Goal: Task Accomplishment & Management: Manage account settings

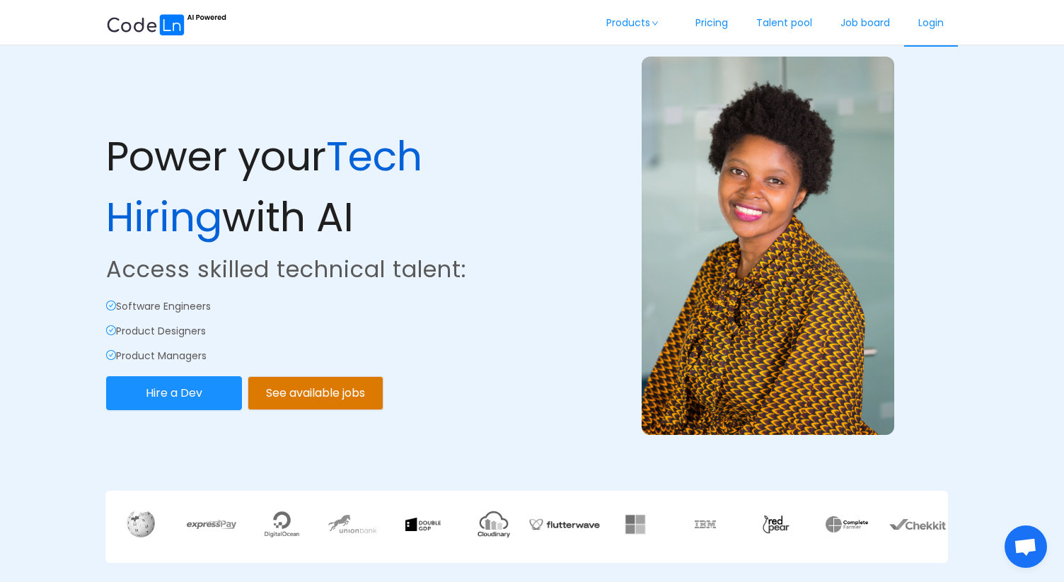
click at [929, 22] on link "Login" at bounding box center [931, 23] width 54 height 47
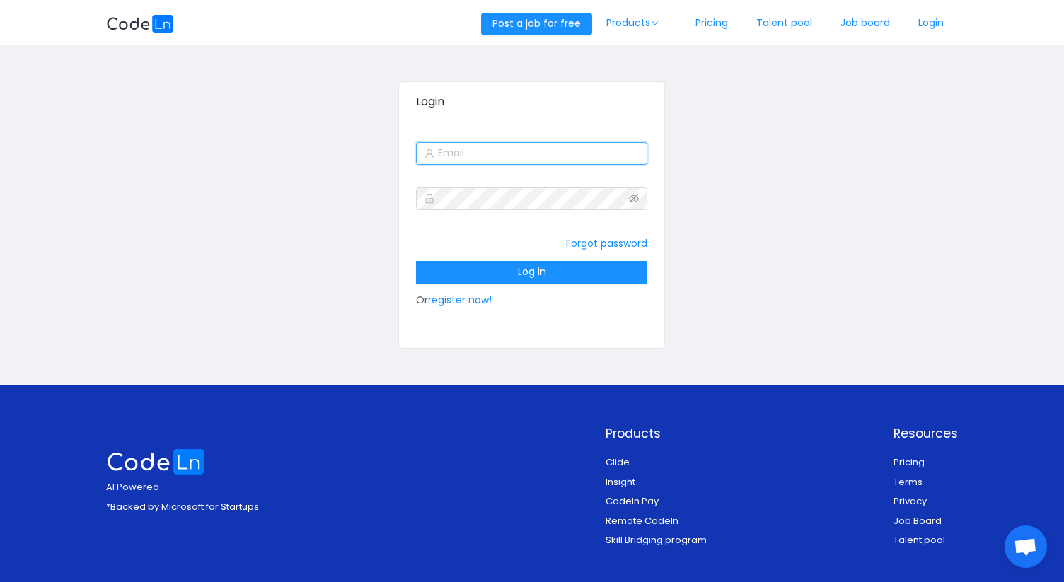
type input "[PERSON_NAME][EMAIL_ADDRESS][DOMAIN_NAME]"
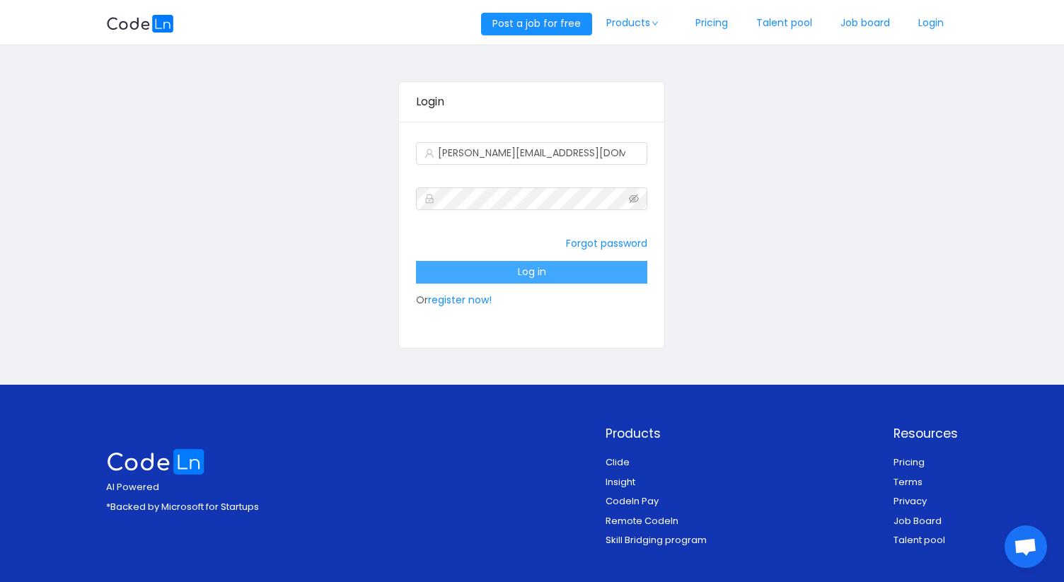
click at [567, 272] on button "Log in" at bounding box center [531, 272] width 231 height 23
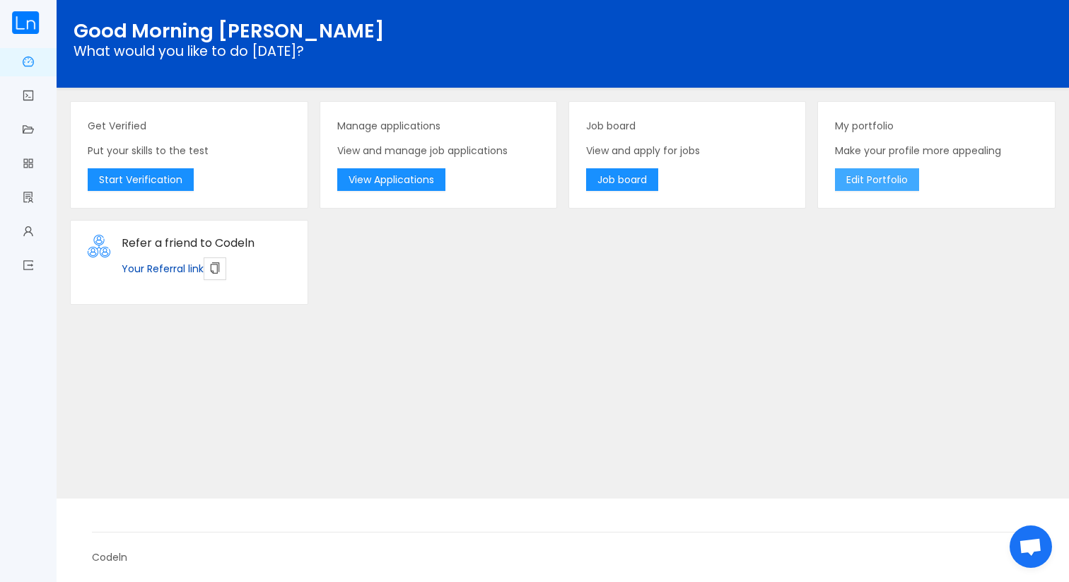
click at [874, 179] on button "Edit Portfolio" at bounding box center [877, 179] width 84 height 23
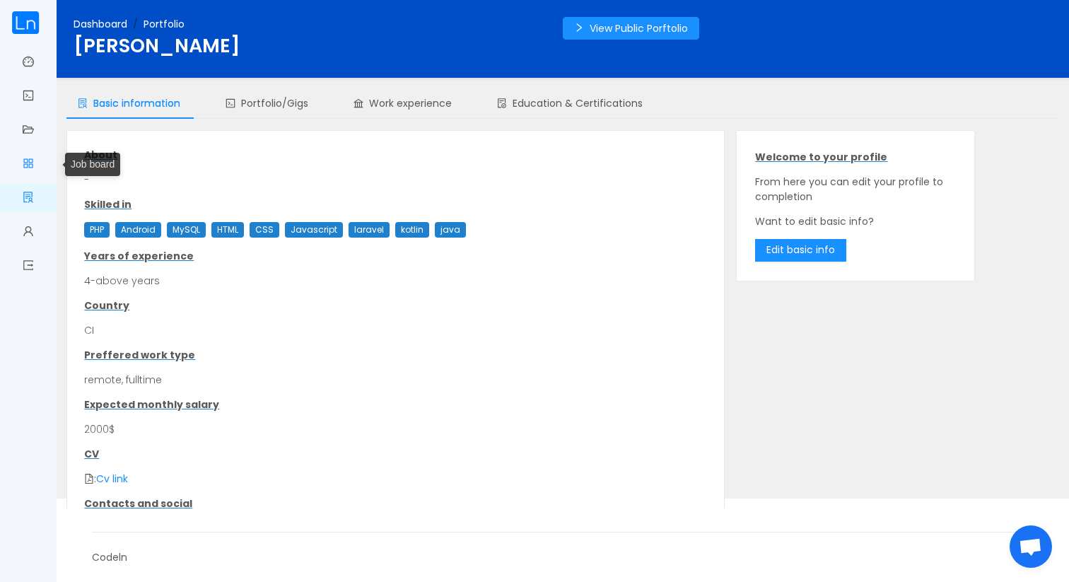
click at [26, 156] on link "Job board" at bounding box center [28, 165] width 11 height 30
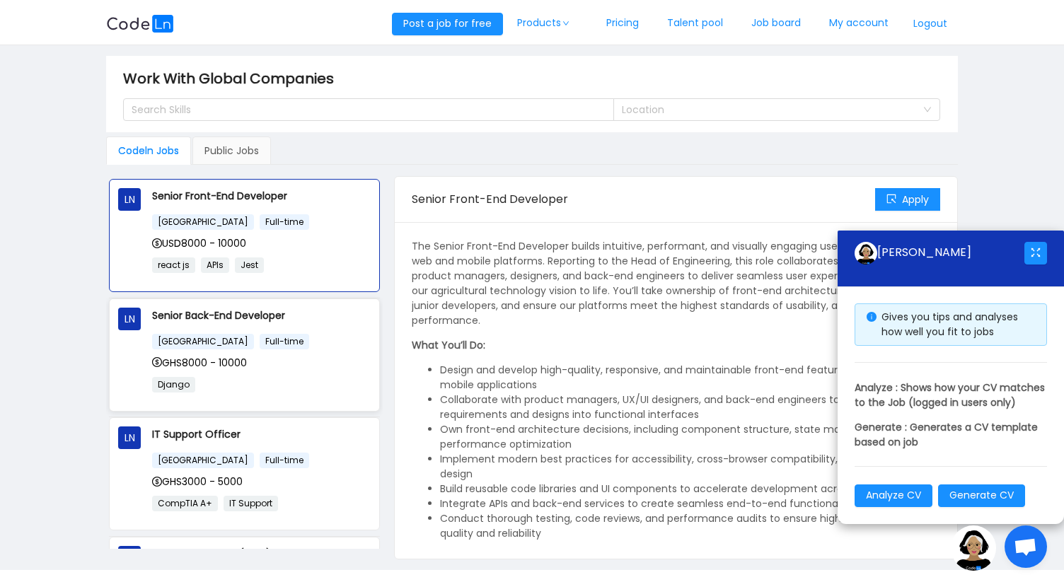
click at [313, 371] on div "[GEOGRAPHIC_DATA] Full-time GHS8000 - 10000 Django" at bounding box center [261, 367] width 219 height 69
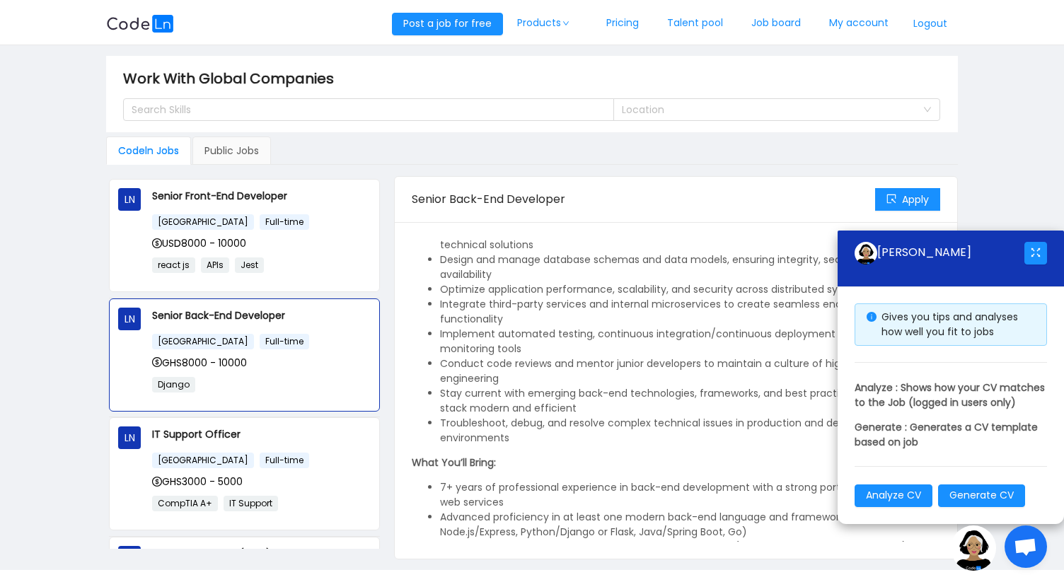
scroll to position [141, 0]
click at [1042, 242] on button "button" at bounding box center [1035, 253] width 23 height 23
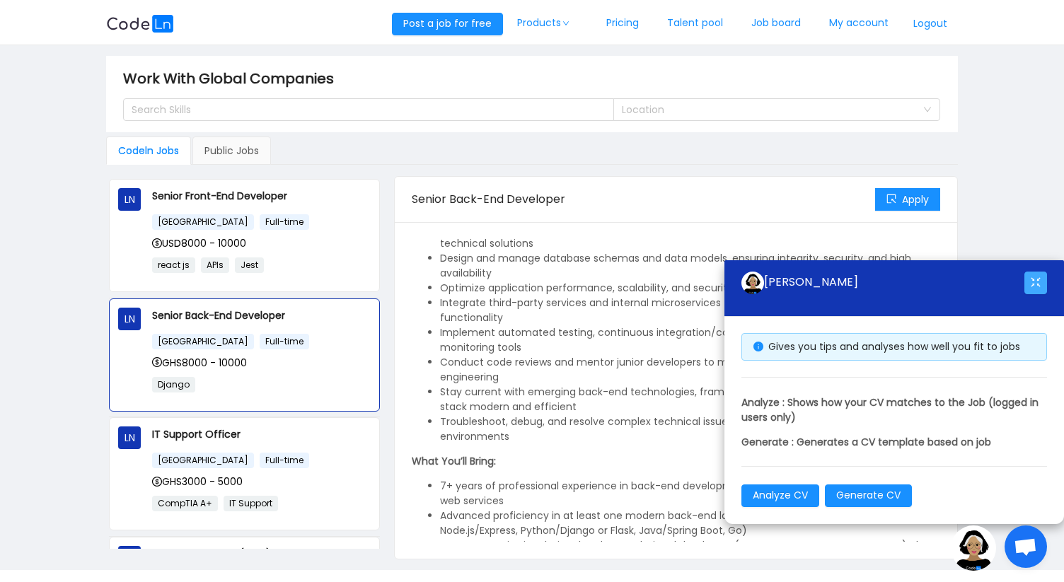
click at [1036, 284] on button "button" at bounding box center [1035, 283] width 23 height 23
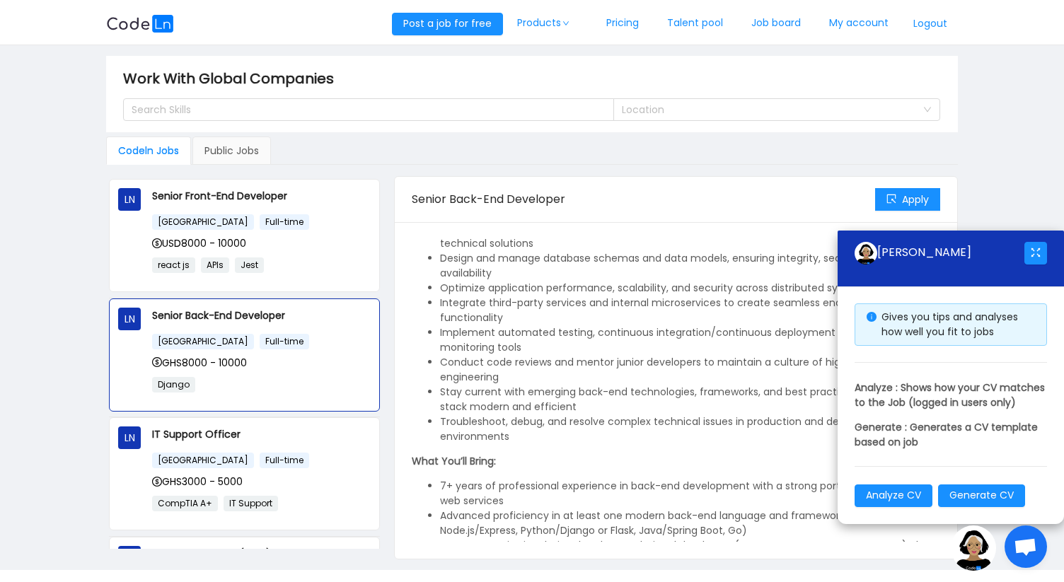
click at [1029, 553] on span "Ouvrir le chat" at bounding box center [1025, 548] width 23 height 20
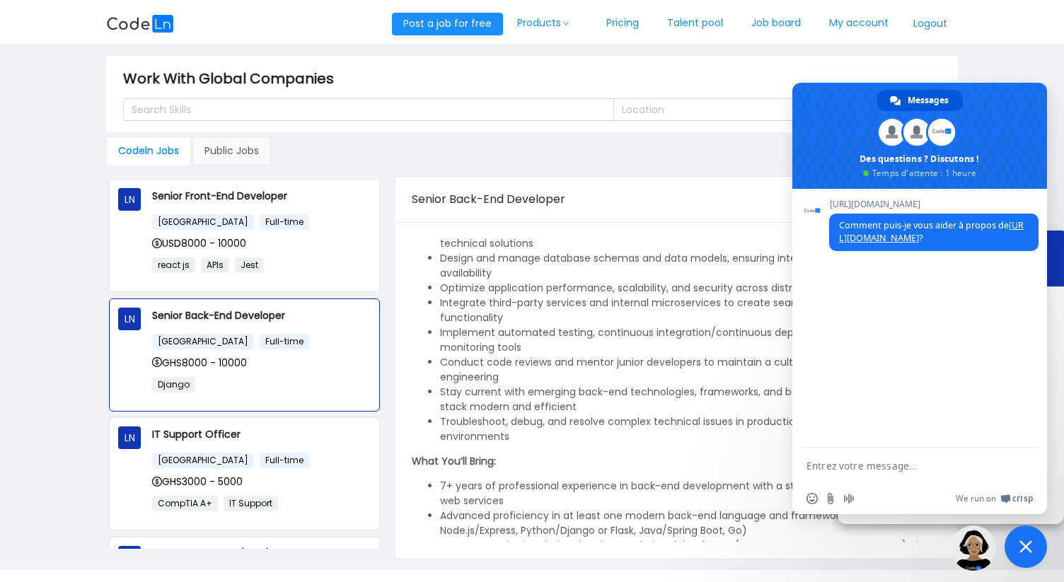
click at [1001, 57] on main "Work With Global Companies Search Skills Location Codeln Jobs Public Jobs LN Se…" at bounding box center [532, 307] width 1064 height 525
click at [980, 558] on img at bounding box center [973, 548] width 45 height 45
click at [1019, 552] on span "Fermer le chat" at bounding box center [1025, 546] width 13 height 13
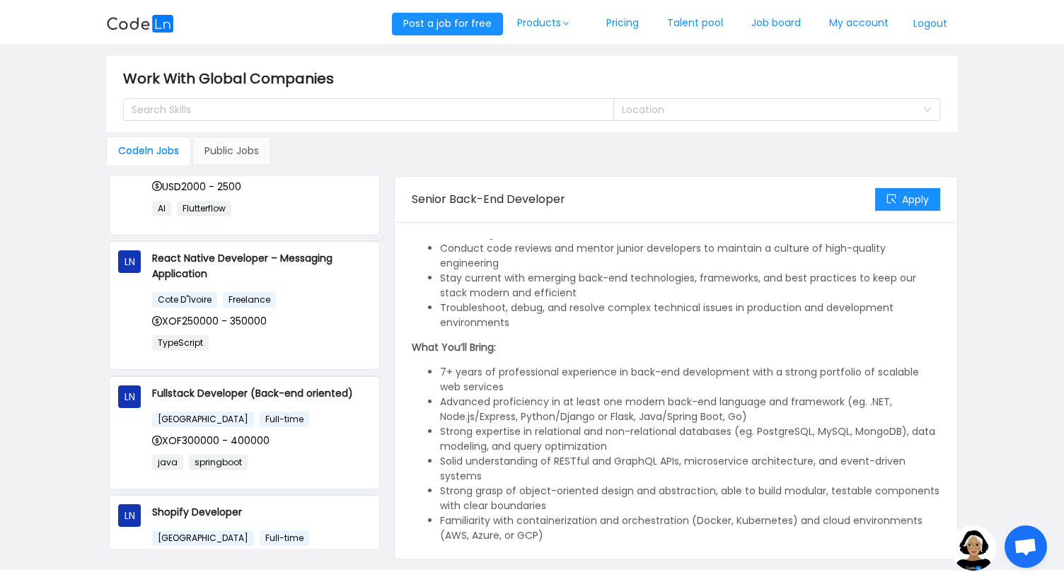
scroll to position [547, 0]
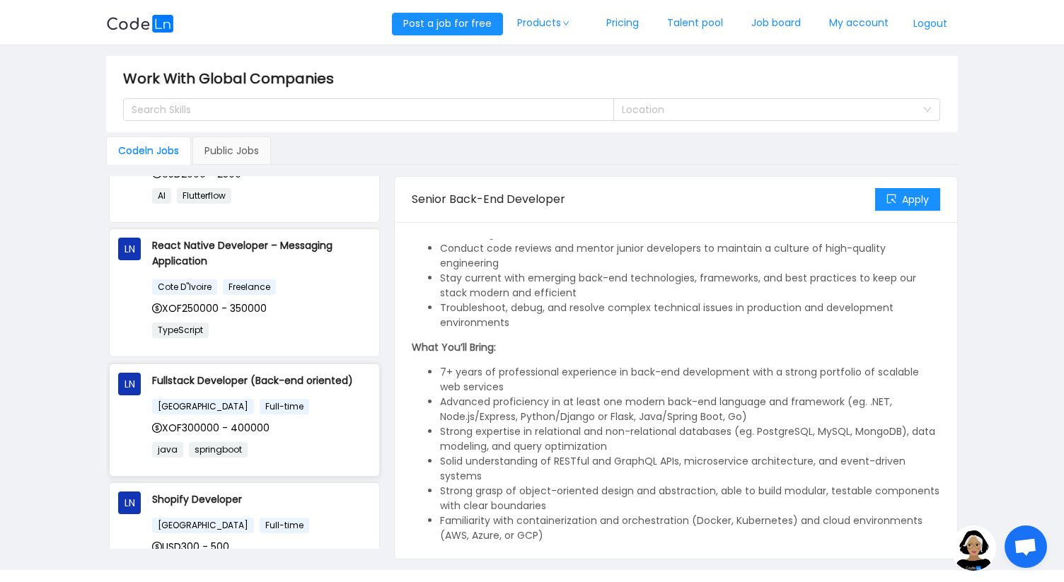
click at [300, 448] on p "java springboot" at bounding box center [261, 449] width 219 height 16
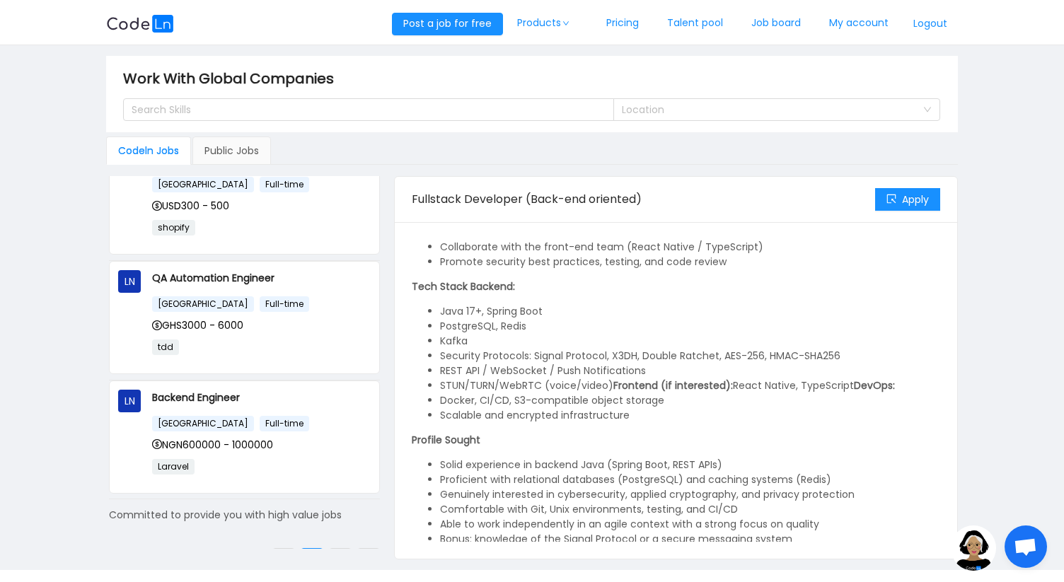
scroll to position [904, 0]
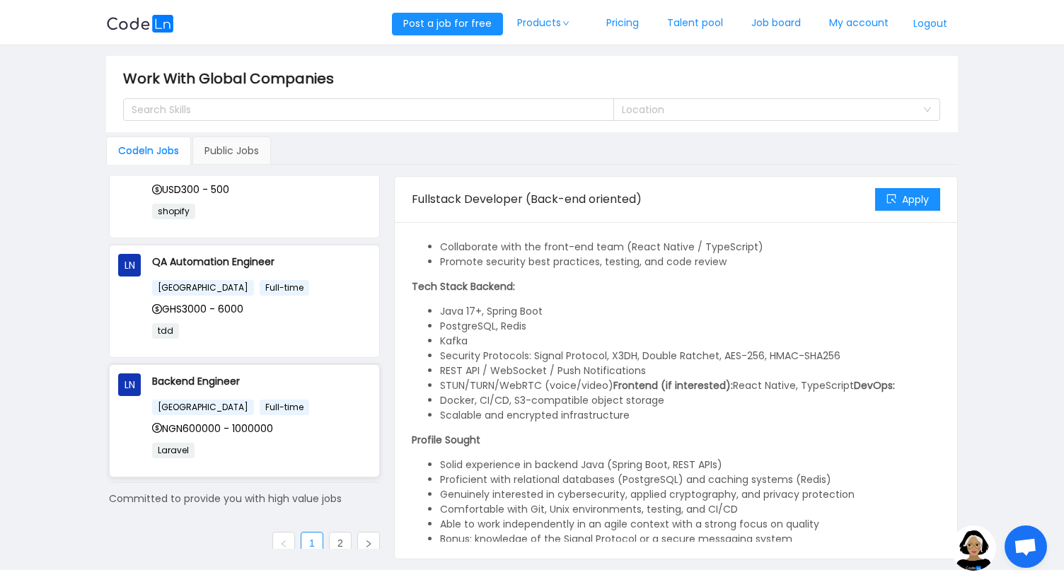
click at [288, 448] on p "Laravel" at bounding box center [261, 450] width 219 height 16
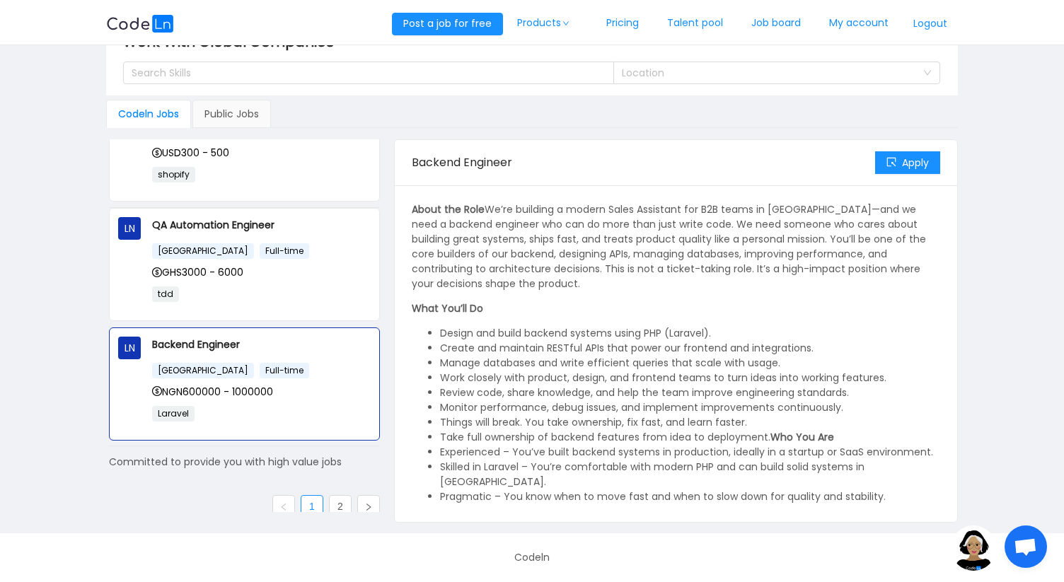
scroll to position [0, 0]
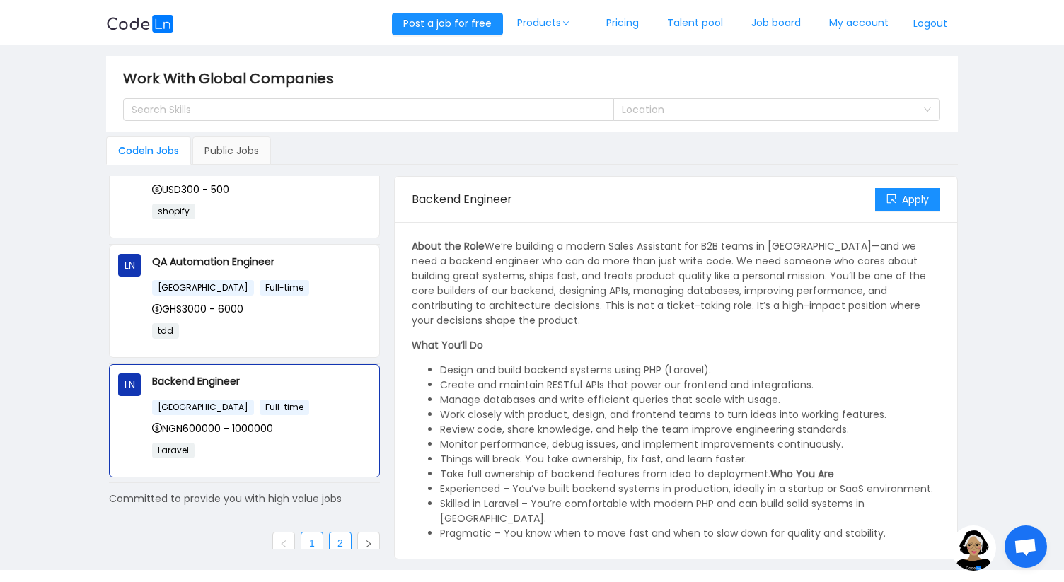
click at [330, 533] on link "2" at bounding box center [340, 543] width 21 height 21
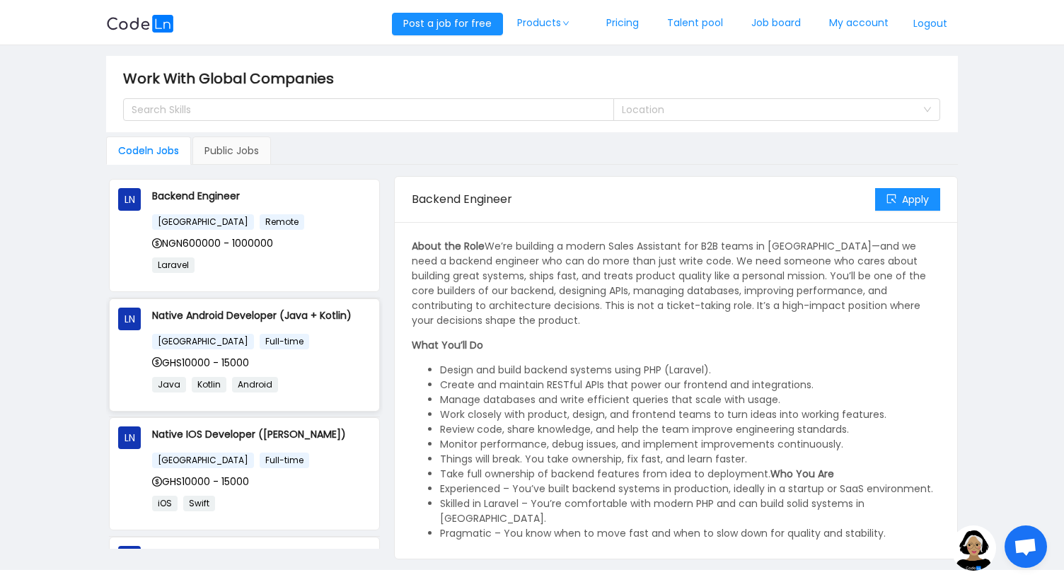
click at [328, 350] on div "[GEOGRAPHIC_DATA] Full-time GHS10000 - 15000 Java Kotlin Android" at bounding box center [261, 367] width 219 height 69
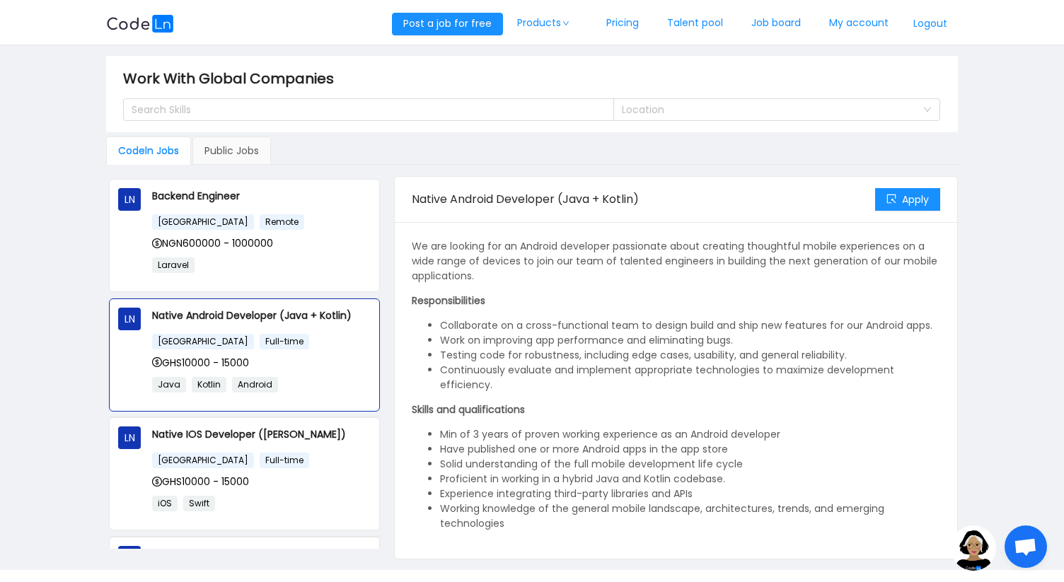
scroll to position [37, 0]
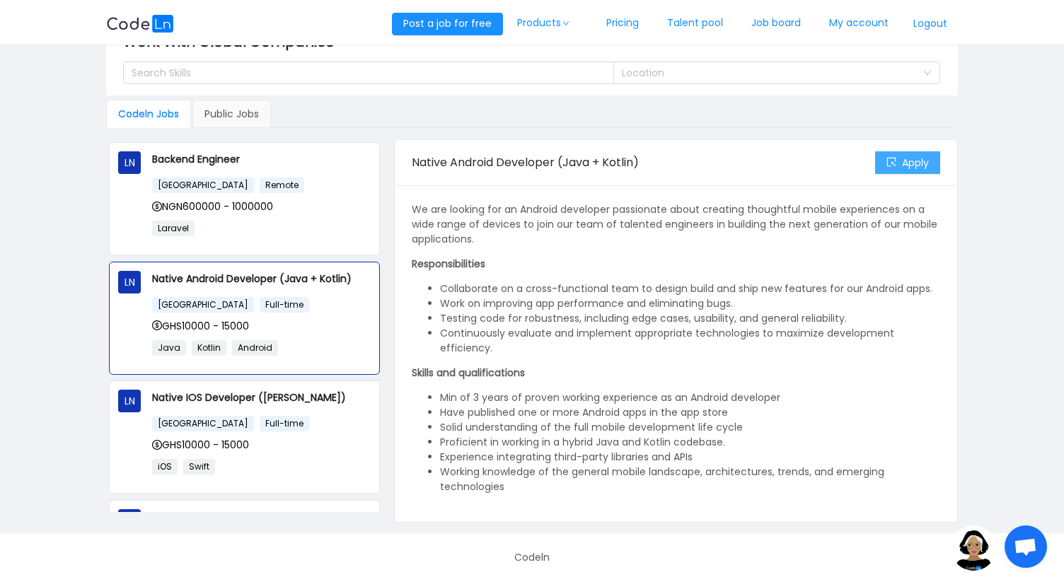
click at [909, 170] on button "Apply" at bounding box center [907, 162] width 65 height 23
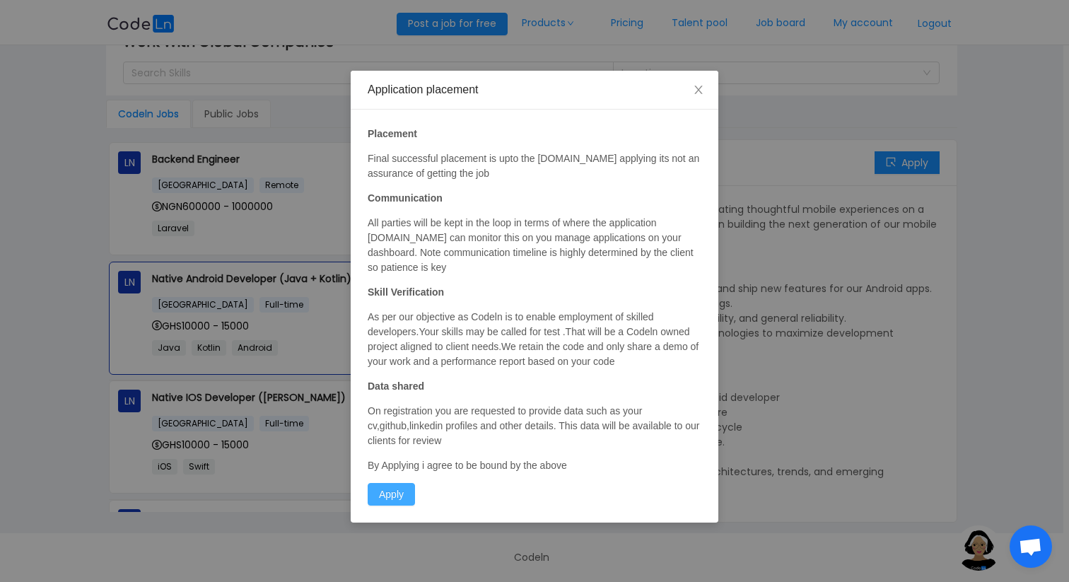
click at [404, 494] on button "Apply" at bounding box center [391, 494] width 47 height 23
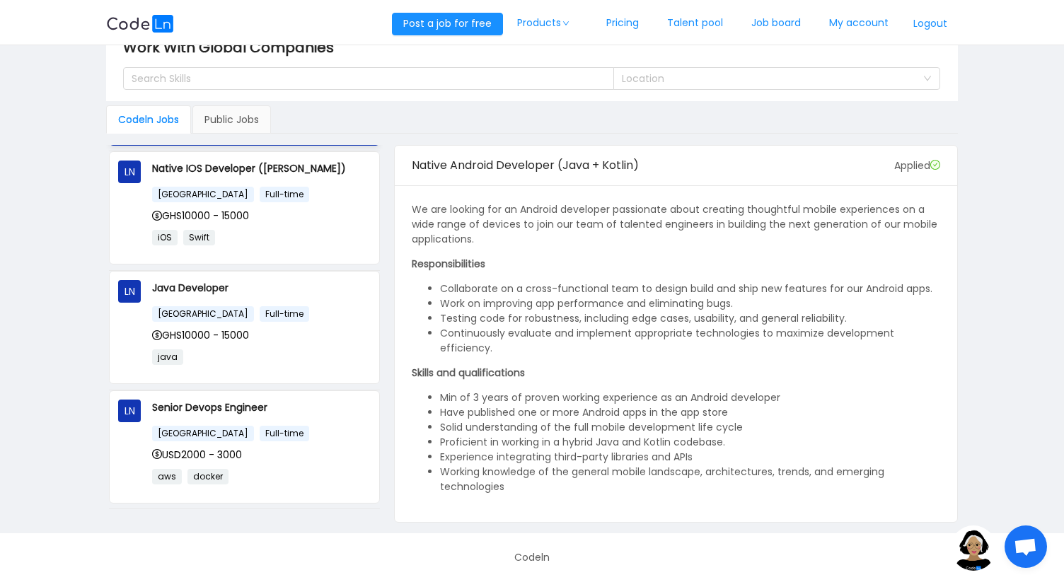
scroll to position [313, 0]
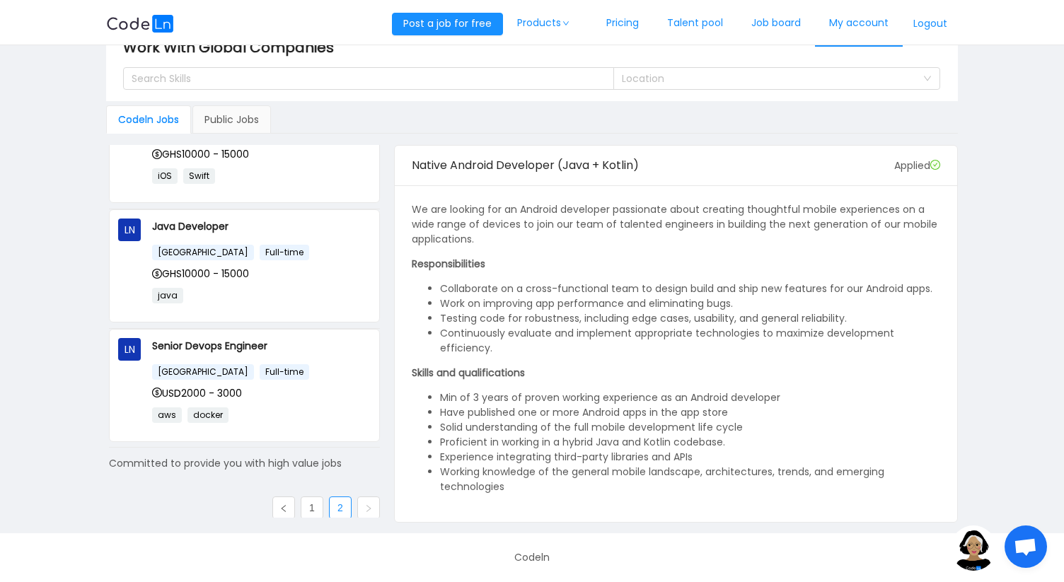
click at [862, 25] on link "My account" at bounding box center [859, 23] width 88 height 47
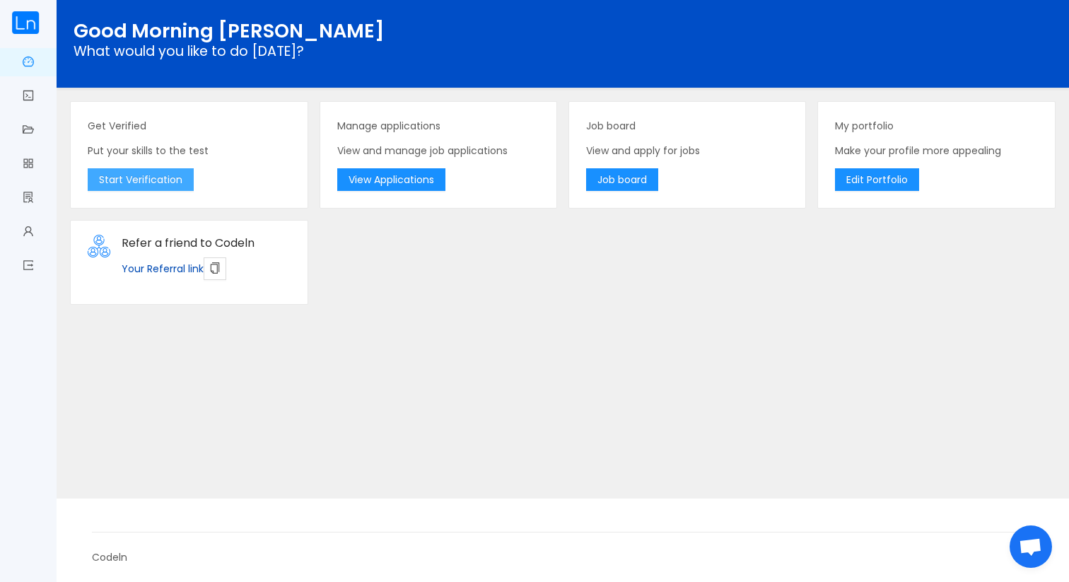
click at [171, 178] on button "Start Verification" at bounding box center [141, 179] width 106 height 23
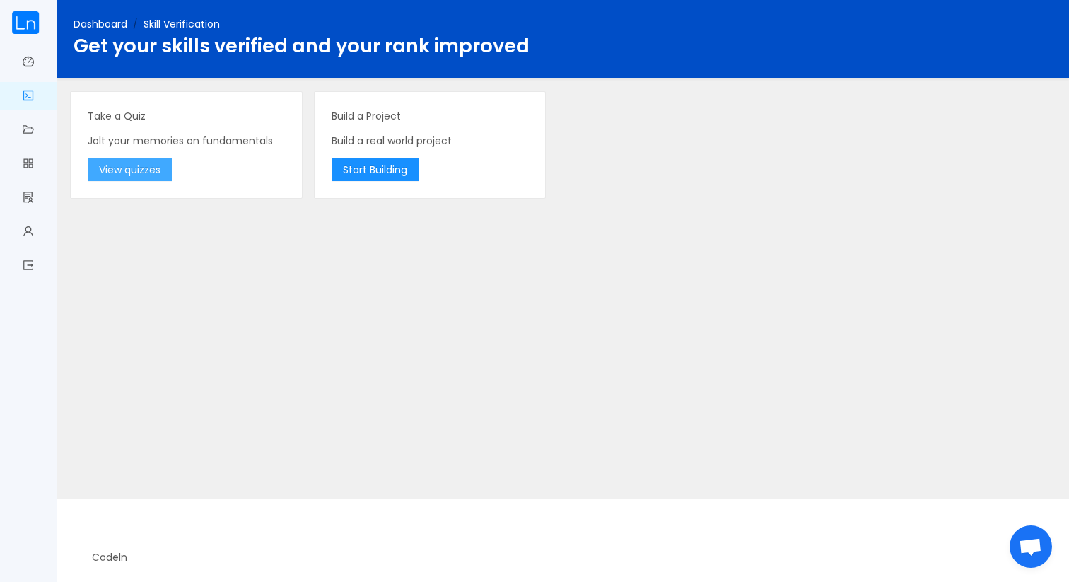
click at [143, 170] on button "View quizzes" at bounding box center [130, 169] width 84 height 23
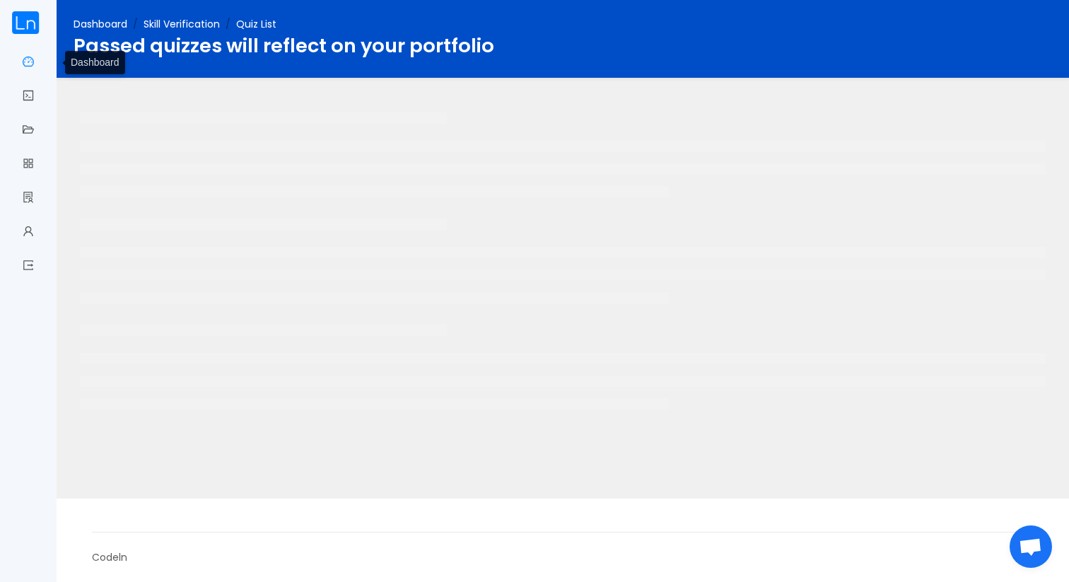
click at [28, 68] on link "Dashboard" at bounding box center [28, 63] width 11 height 30
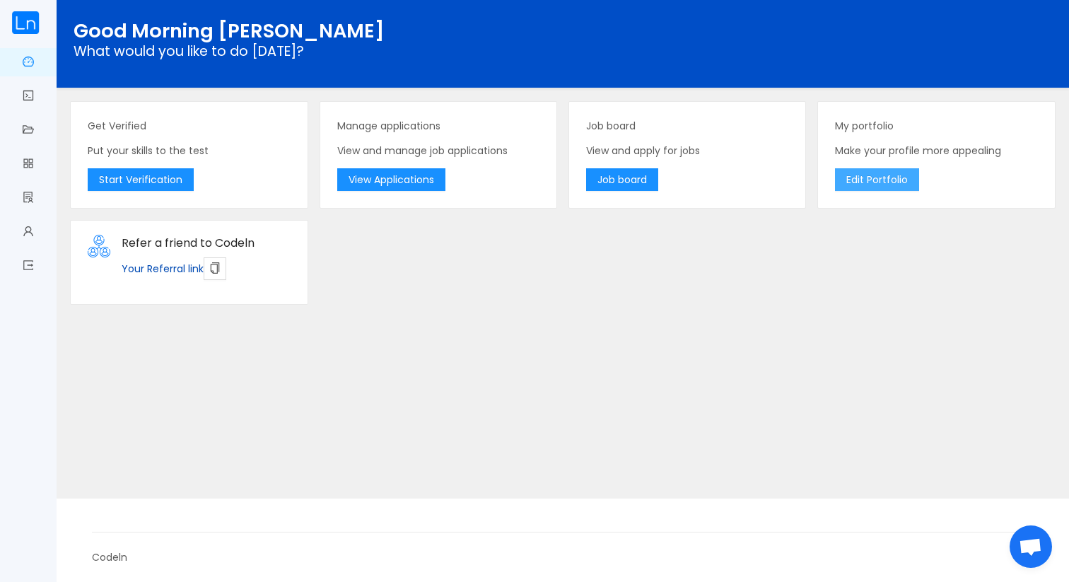
click at [887, 177] on button "Edit Portfolio" at bounding box center [877, 179] width 84 height 23
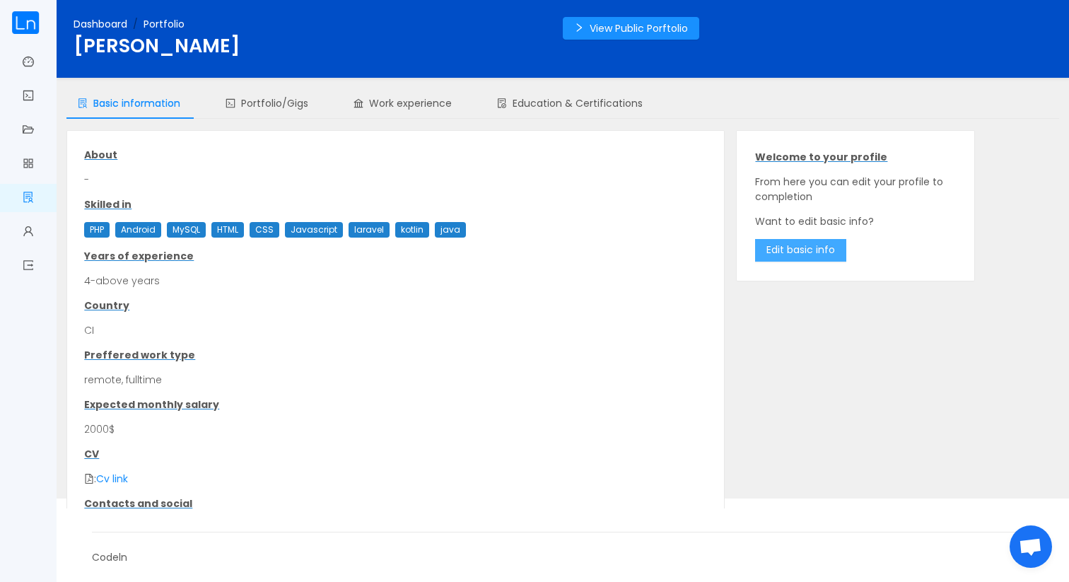
click at [784, 248] on button "Edit basic info" at bounding box center [800, 250] width 91 height 23
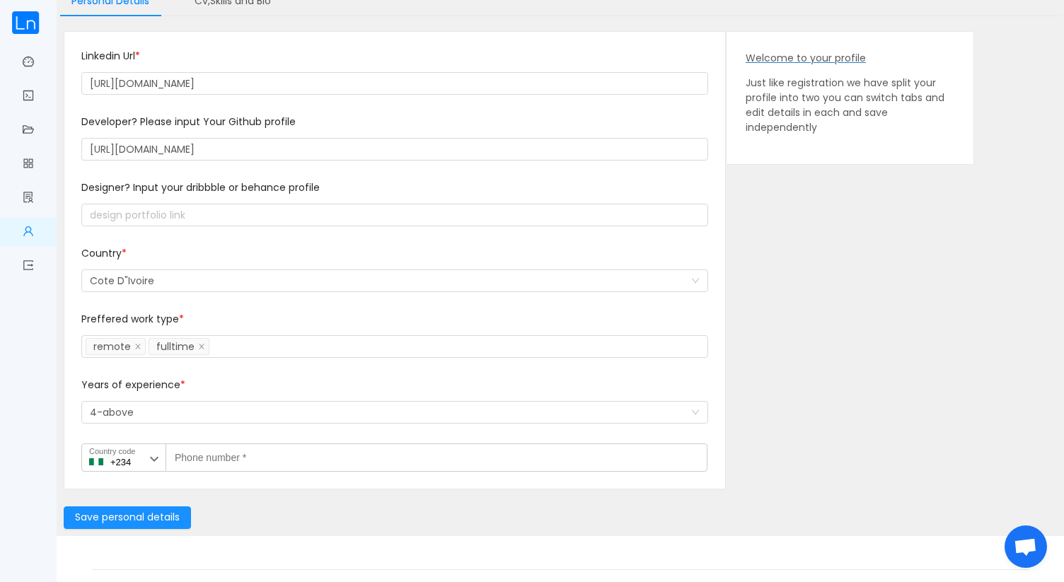
scroll to position [98, 0]
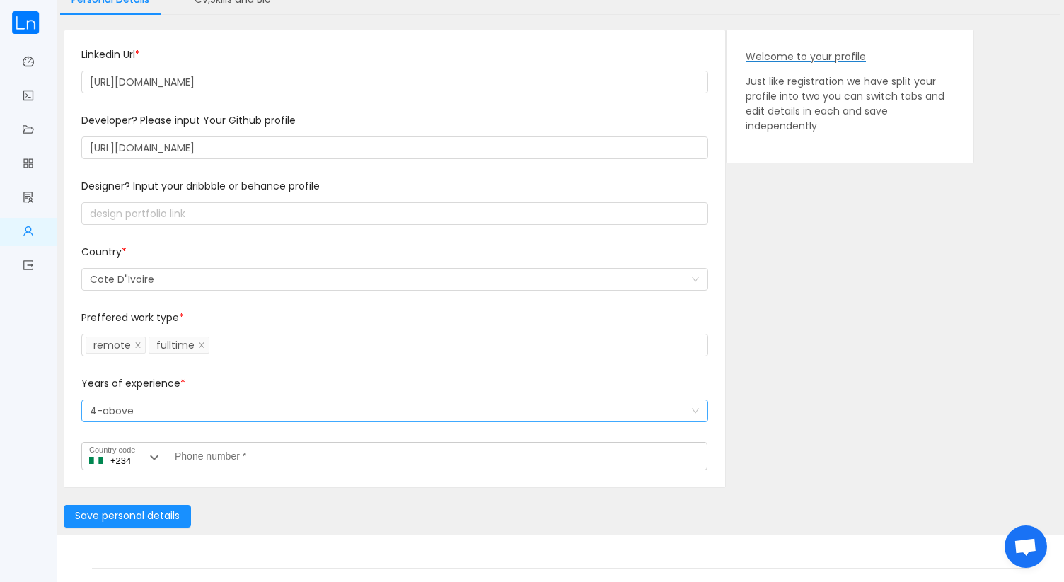
click at [248, 410] on div "Select a option and change input text above 4-above" at bounding box center [390, 410] width 601 height 21
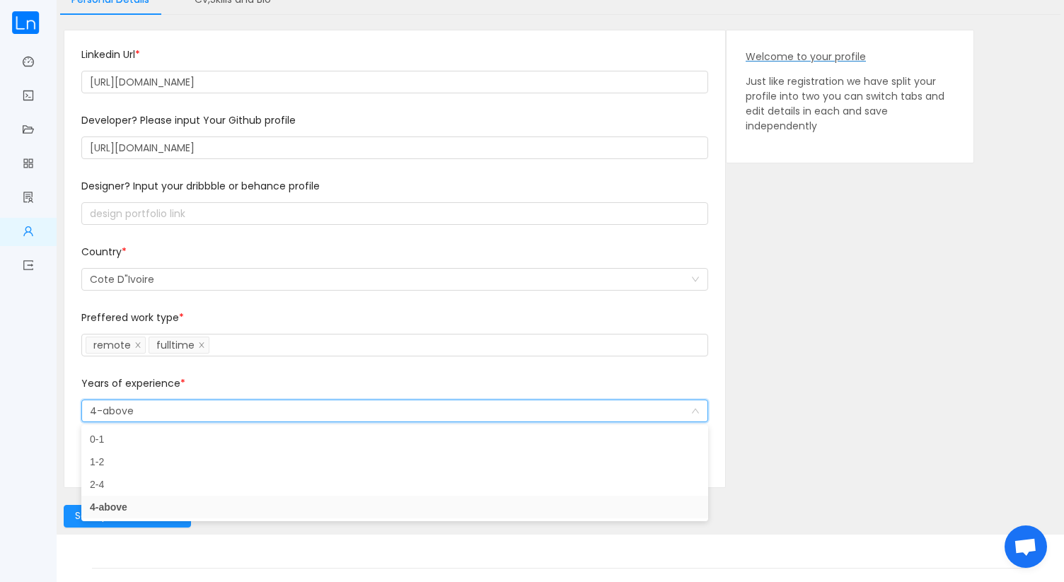
click at [262, 558] on footer "Codeln" at bounding box center [560, 576] width 1007 height 83
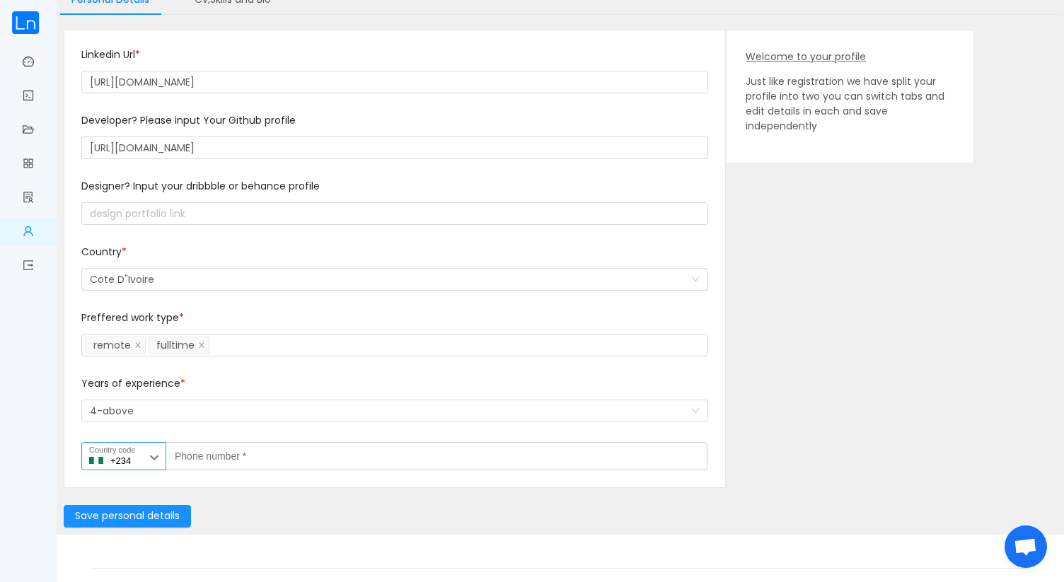
click at [161, 464] on icon at bounding box center [154, 457] width 17 height 17
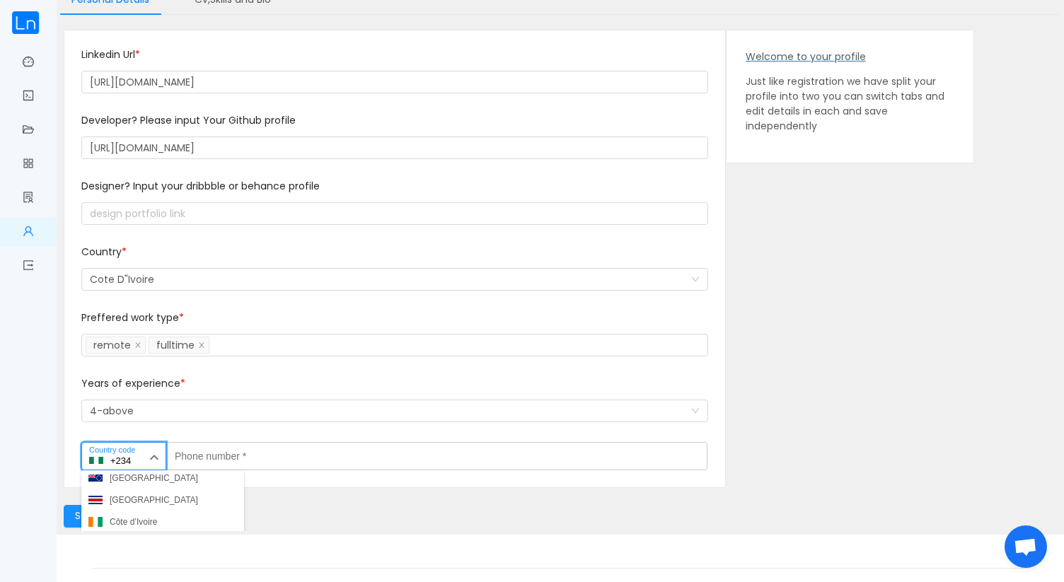
scroll to position [1101, 0]
click at [127, 518] on div "Côte d’Ivoire" at bounding box center [133, 520] width 47 height 13
type input "+225"
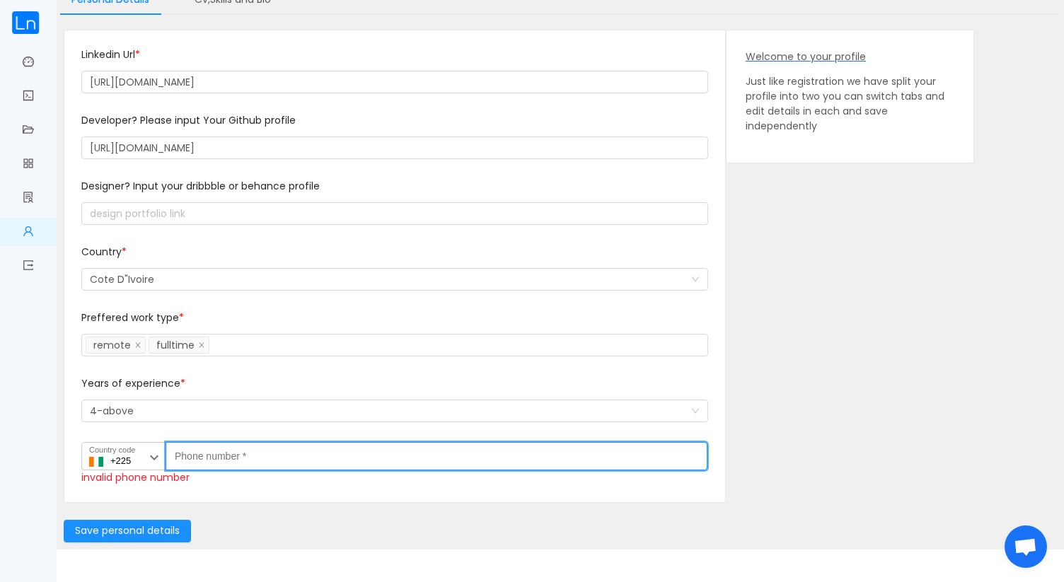
click at [212, 457] on label "Phone number *" at bounding box center [203, 454] width 57 height 12
click at [212, 457] on input "Phone number *" at bounding box center [437, 456] width 542 height 28
type input "0748357071"
click at [141, 532] on button "Save personal details" at bounding box center [127, 531] width 127 height 23
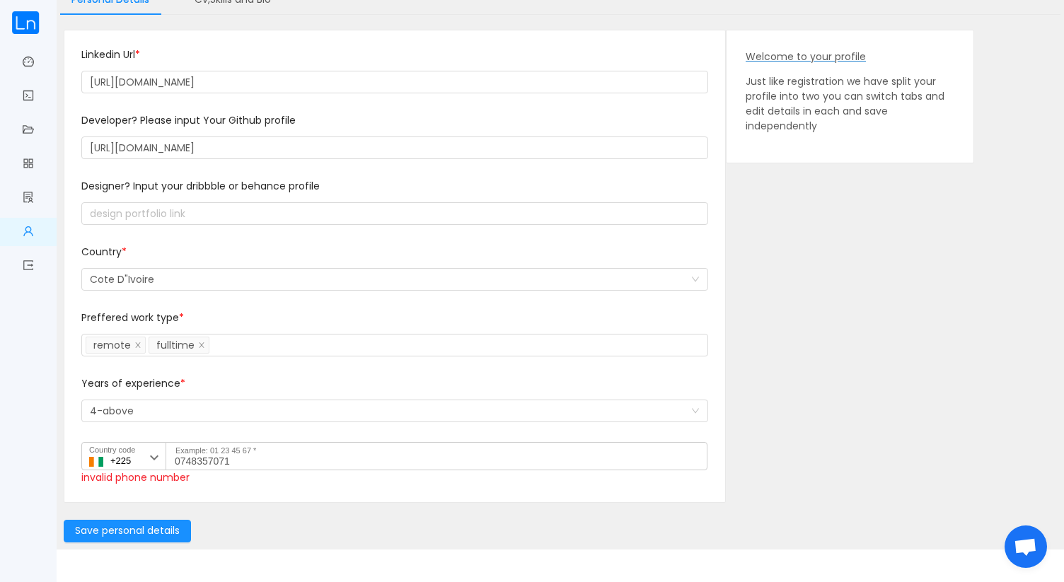
click at [292, 485] on div "Linkedin Url * [URL][DOMAIN_NAME] Developer? Please input Your Github profile […" at bounding box center [394, 266] width 661 height 472
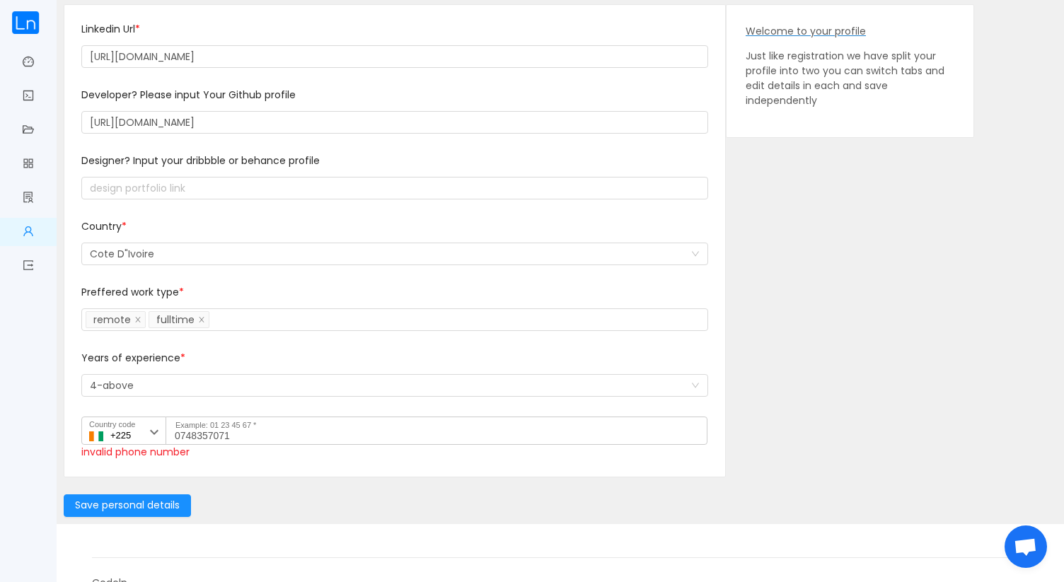
scroll to position [124, 0]
click at [117, 506] on button "Save personal details" at bounding box center [127, 504] width 127 height 23
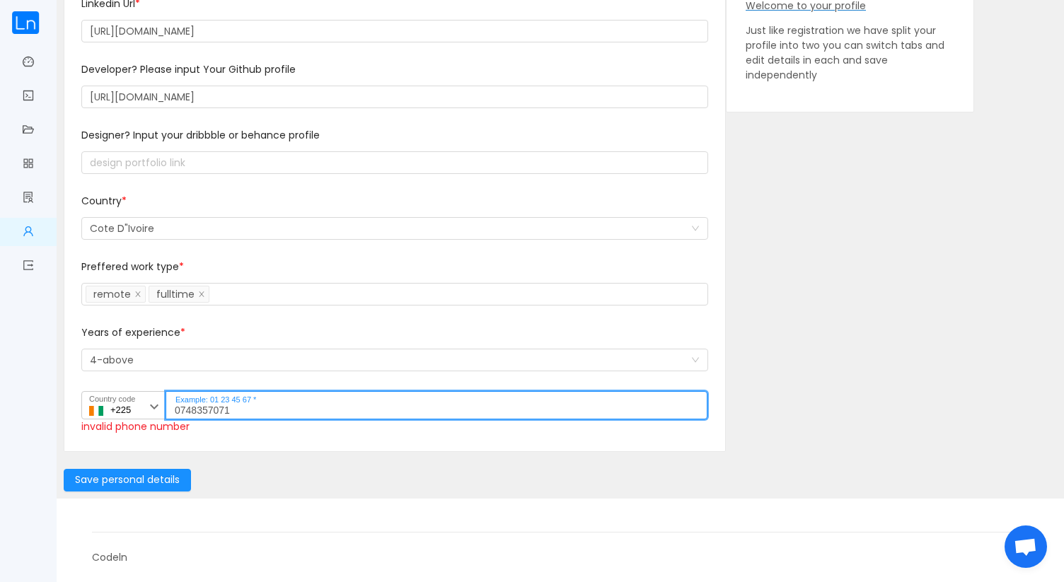
click at [277, 409] on input "0748357071" at bounding box center [437, 405] width 542 height 28
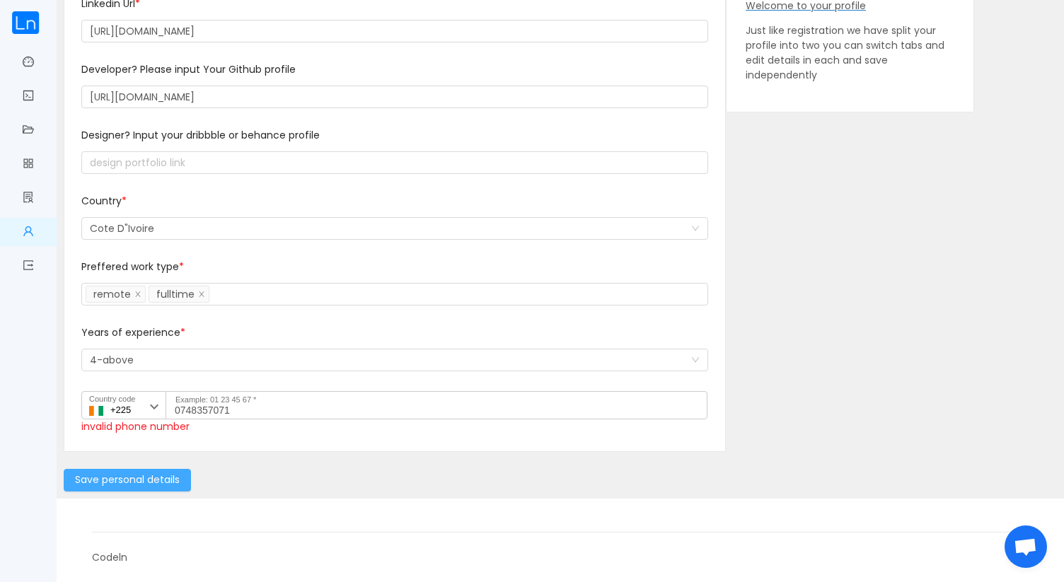
click at [144, 483] on button "Save personal details" at bounding box center [127, 480] width 127 height 23
click at [185, 409] on input "0748357071" at bounding box center [437, 405] width 542 height 28
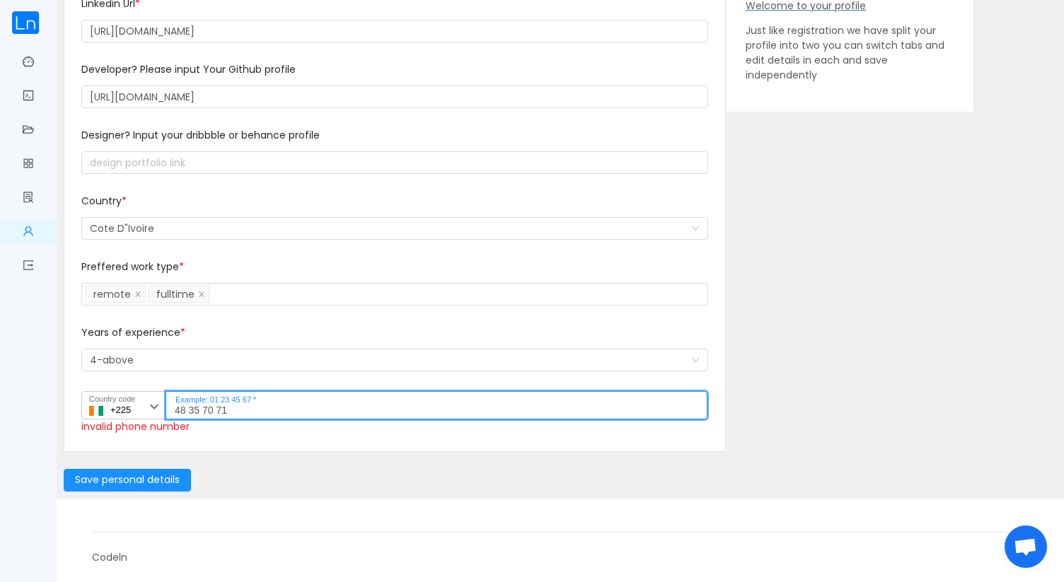
scroll to position [134, 0]
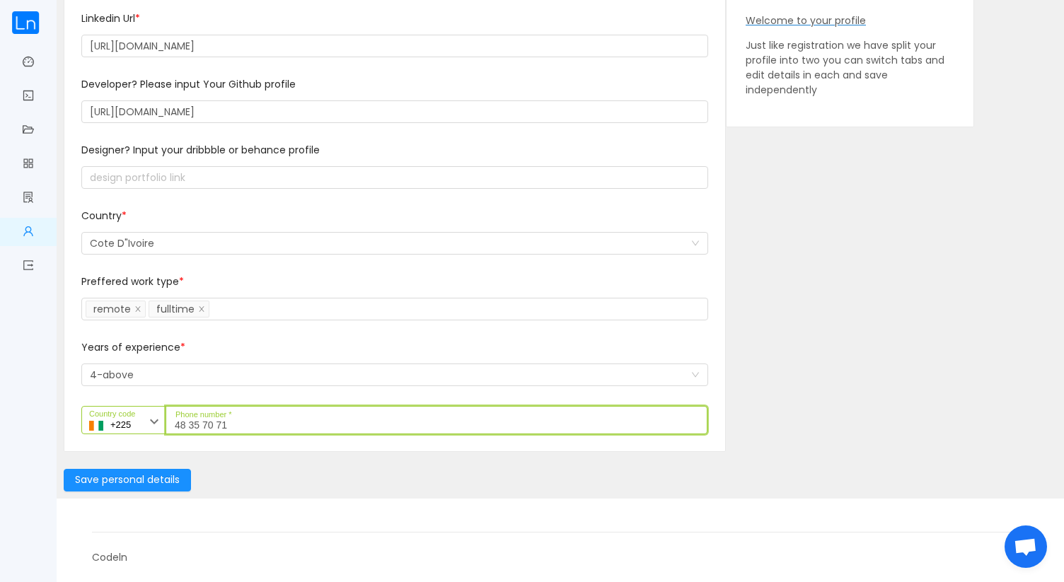
type input "48 35 70 71"
click at [225, 475] on div "Save personal details" at bounding box center [560, 480] width 993 height 23
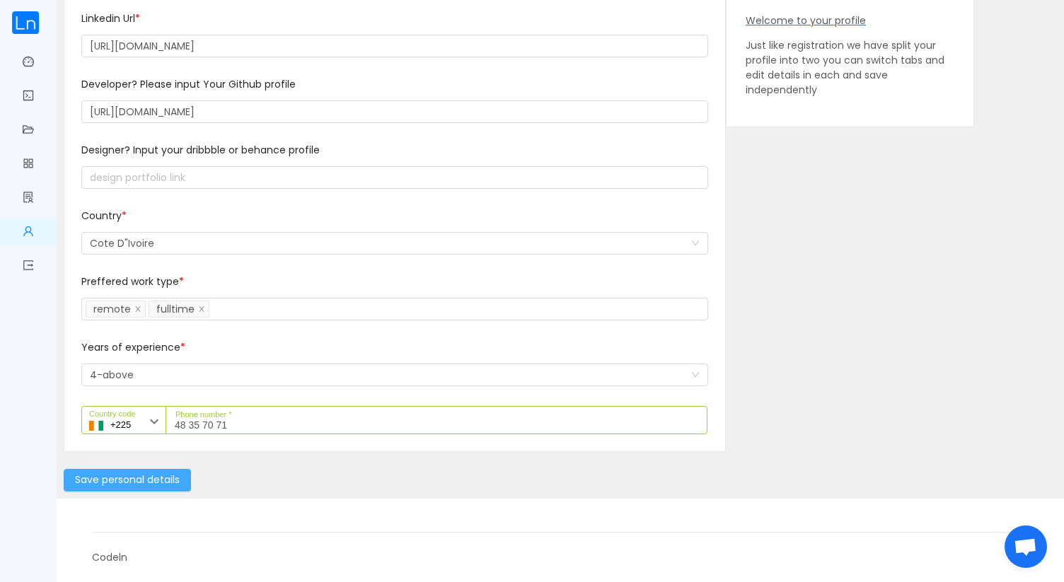
click at [122, 480] on button "Save personal details" at bounding box center [127, 480] width 127 height 23
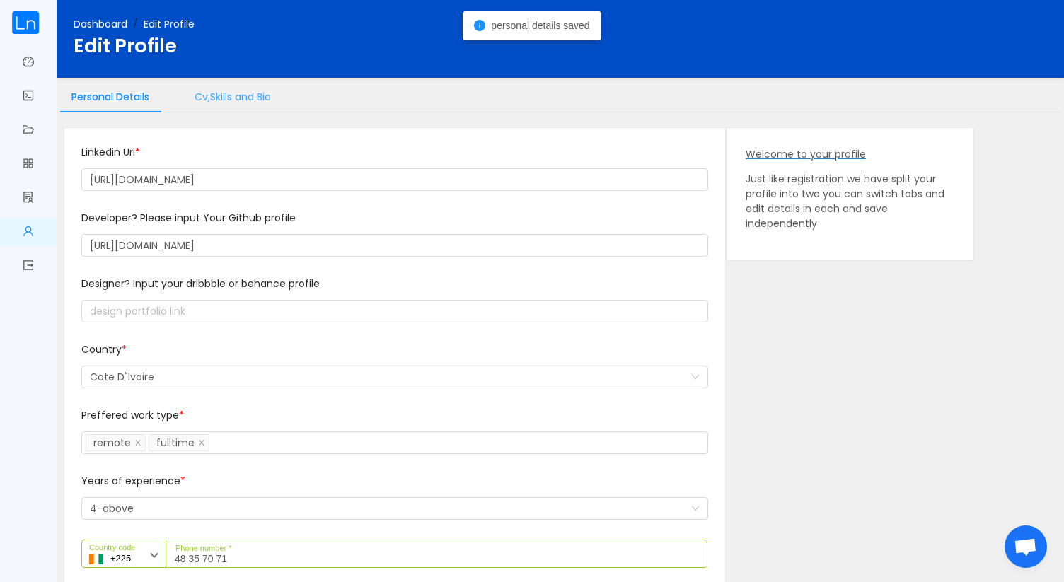
click at [254, 91] on div "Cv,Skills and Bio" at bounding box center [232, 97] width 99 height 32
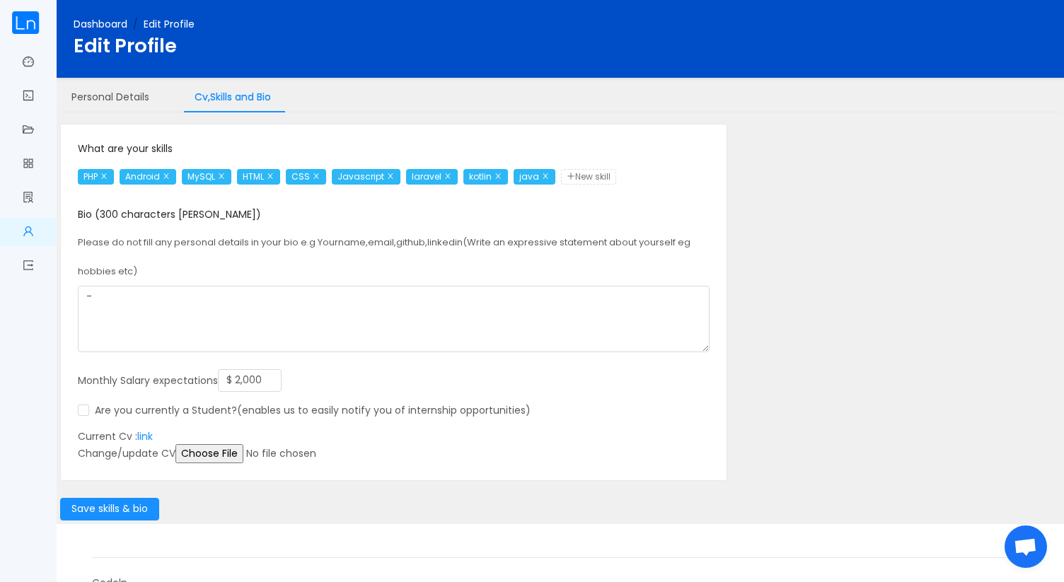
click at [605, 178] on span "New skill" at bounding box center [588, 177] width 55 height 16
type input "CodeIgniter"
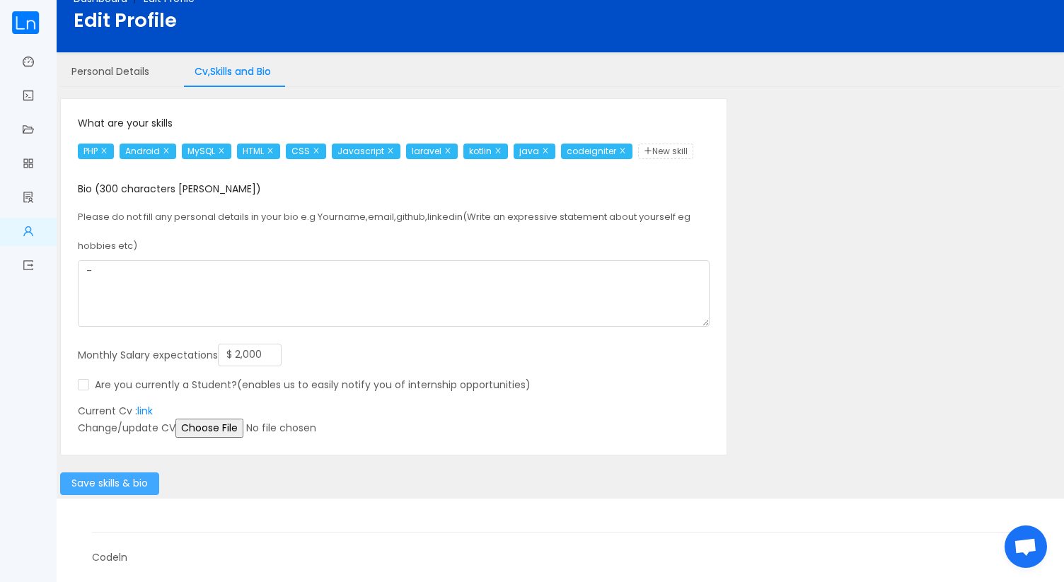
click at [95, 484] on button "Save skills & bio" at bounding box center [109, 483] width 99 height 23
click at [235, 426] on input "file" at bounding box center [283, 428] width 216 height 19
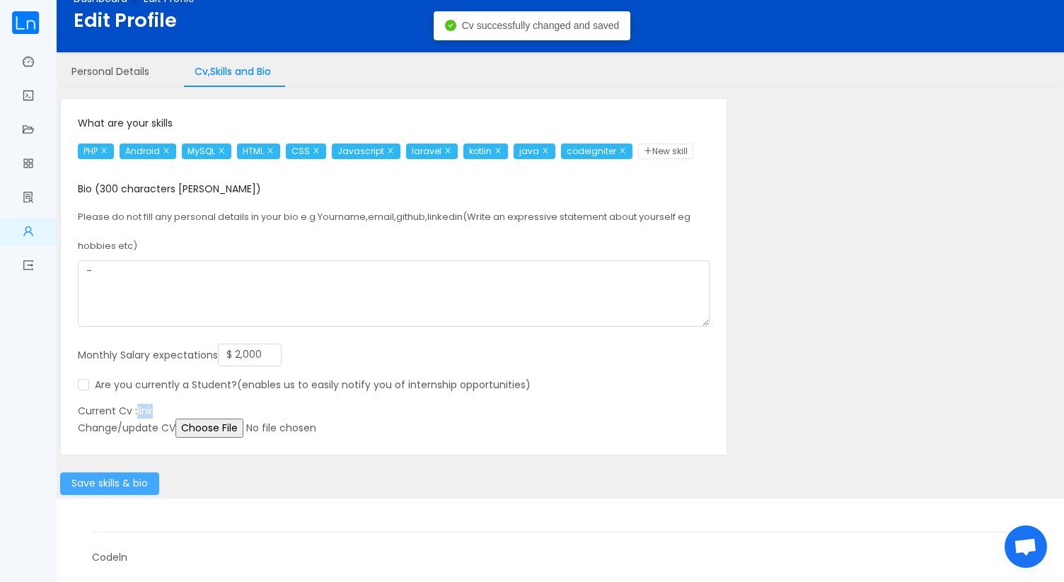
click at [116, 484] on button "Save skills & bio" at bounding box center [109, 483] width 99 height 23
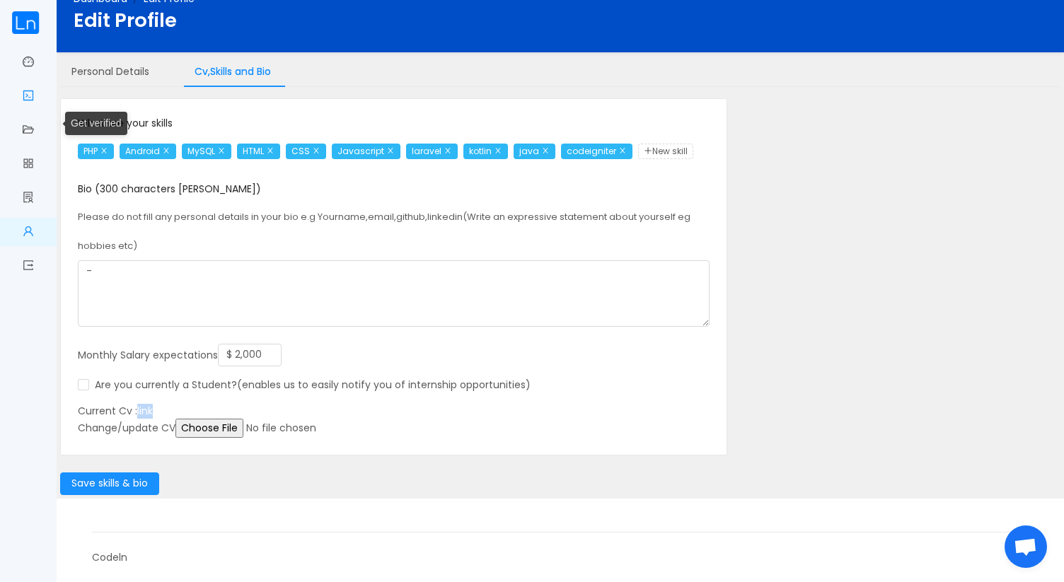
click at [34, 96] on span "Get verified" at bounding box center [34, 96] width 0 height 28
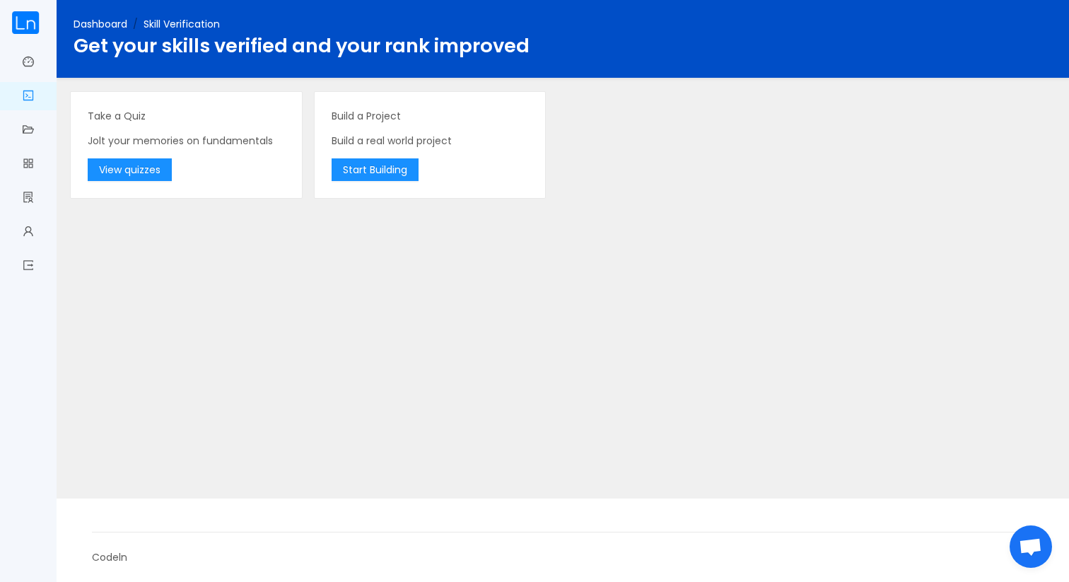
click at [122, 182] on div "Take a Quiz Jolt your memories on fundamentals View quizzes" at bounding box center [186, 145] width 231 height 106
click at [137, 167] on button "View quizzes" at bounding box center [130, 169] width 84 height 23
